Goal: Obtain resource: Obtain resource

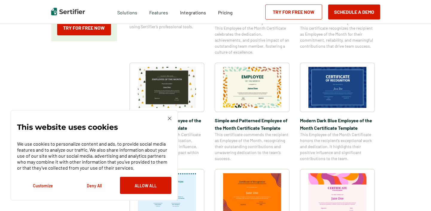
scroll to position [210, 0]
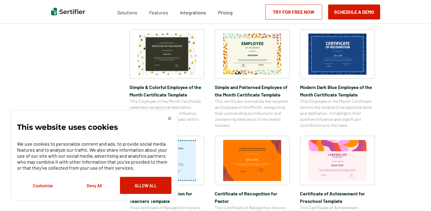
click at [170, 117] on img at bounding box center [170, 118] width 4 height 4
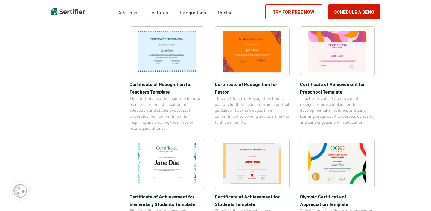
scroll to position [329, 0]
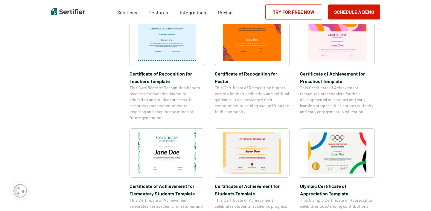
click at [157, 167] on img at bounding box center [167, 152] width 58 height 41
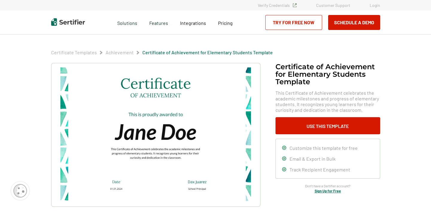
click at [135, 131] on img at bounding box center [155, 134] width 190 height 135
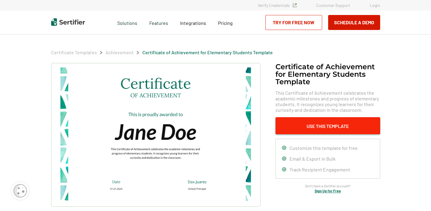
click at [343, 128] on button "Use This Template" at bounding box center [328, 125] width 105 height 17
